Goal: Find specific page/section: Find specific page/section

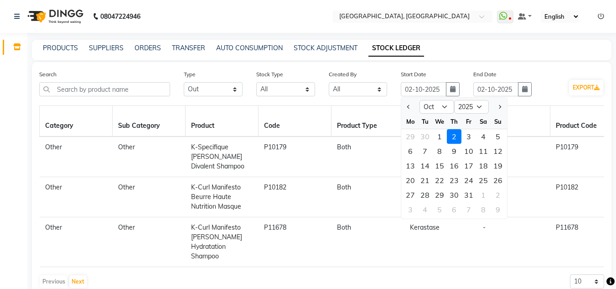
select select "out"
select select "all"
select select "10"
select select "2025"
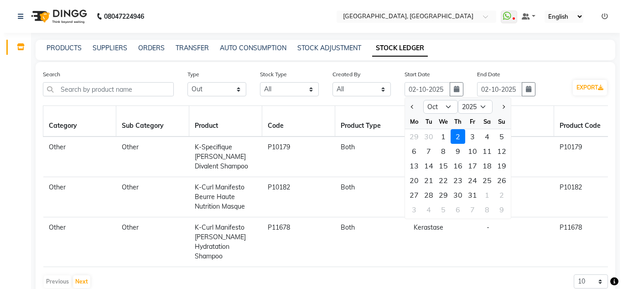
scroll to position [0, 495]
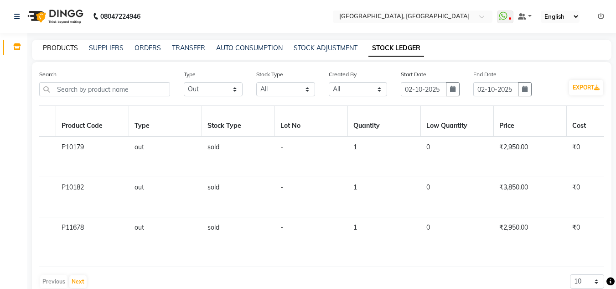
click at [54, 45] on link "PRODUCTS" at bounding box center [60, 48] width 35 height 8
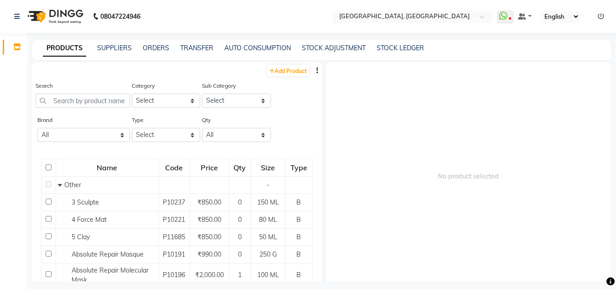
click at [599, 16] on icon at bounding box center [601, 16] width 6 height 6
